Goal: Navigation & Orientation: Go to known website

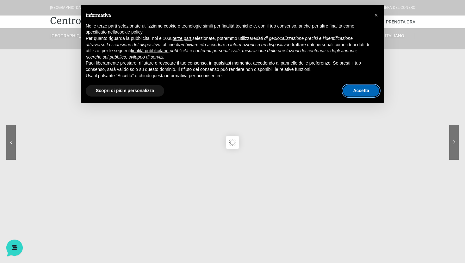
click at [359, 90] on button "Accetta" at bounding box center [361, 90] width 36 height 11
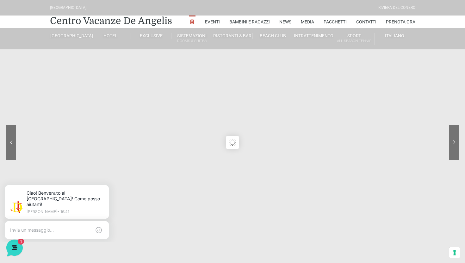
click at [192, 20] on icon at bounding box center [193, 23] width 6 height 6
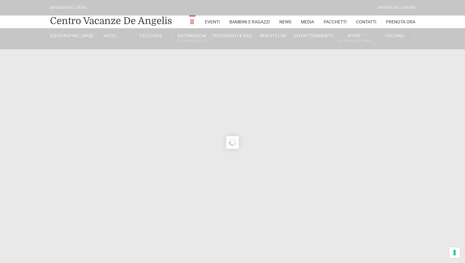
click at [192, 20] on icon at bounding box center [193, 23] width 6 height 6
